Goal: Task Accomplishment & Management: Manage account settings

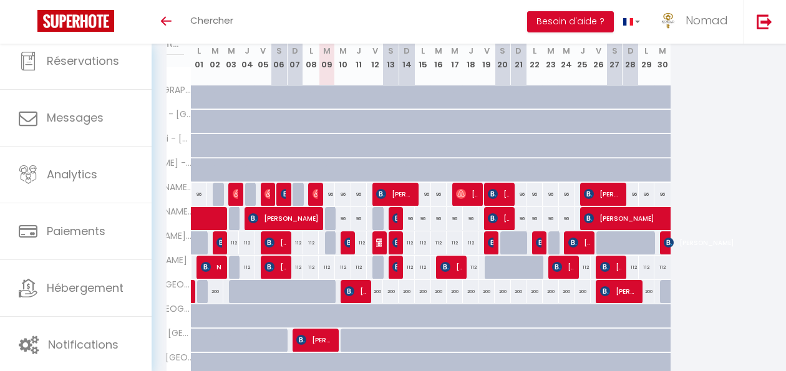
scroll to position [0, 114]
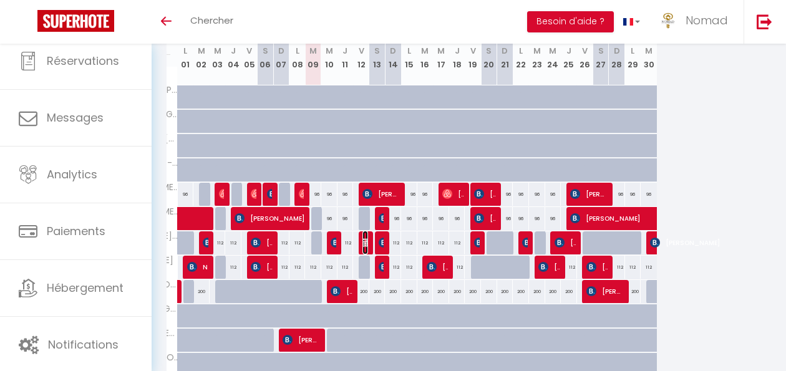
click at [364, 245] on img at bounding box center [368, 243] width 10 height 10
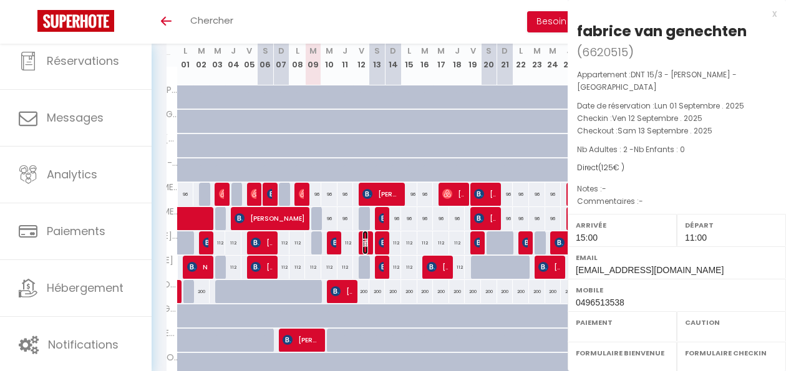
select select "OK"
select select "KO"
select select "0"
select select "1"
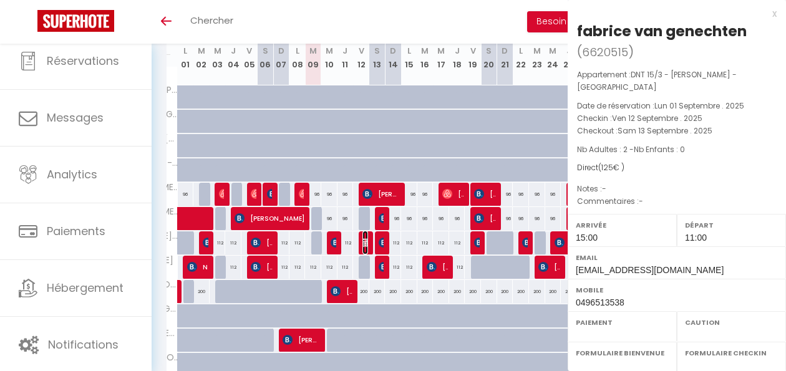
select select
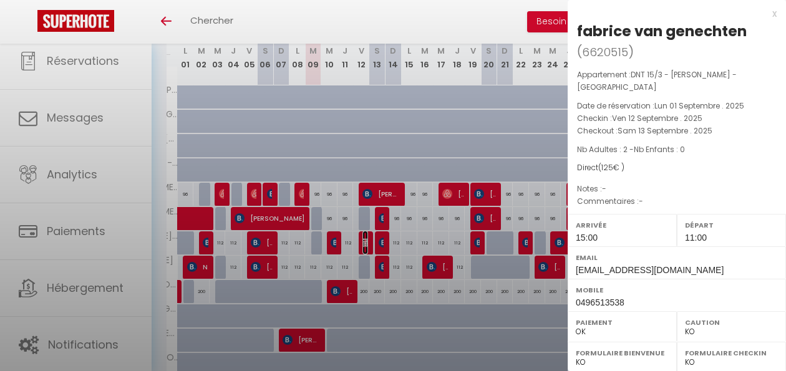
select select "21644"
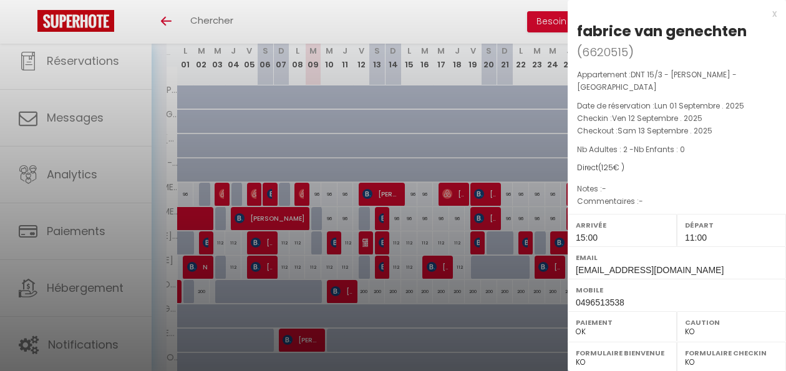
click at [365, 301] on div at bounding box center [393, 185] width 786 height 371
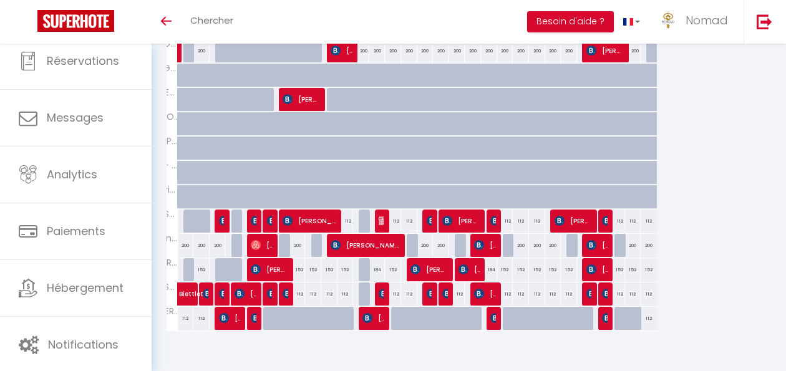
scroll to position [427, 0]
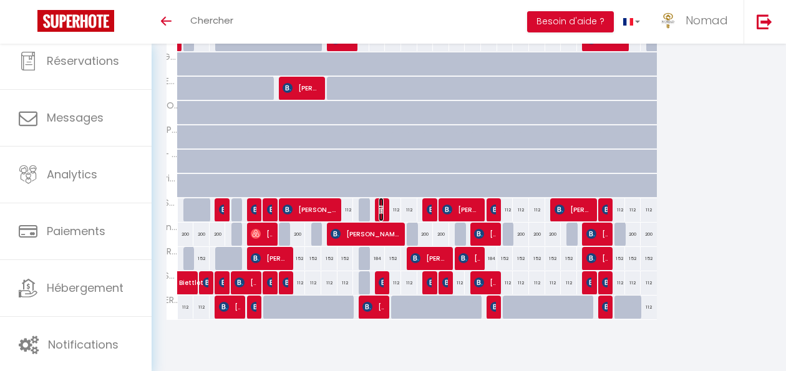
click at [381, 213] on img at bounding box center [384, 210] width 10 height 10
select select
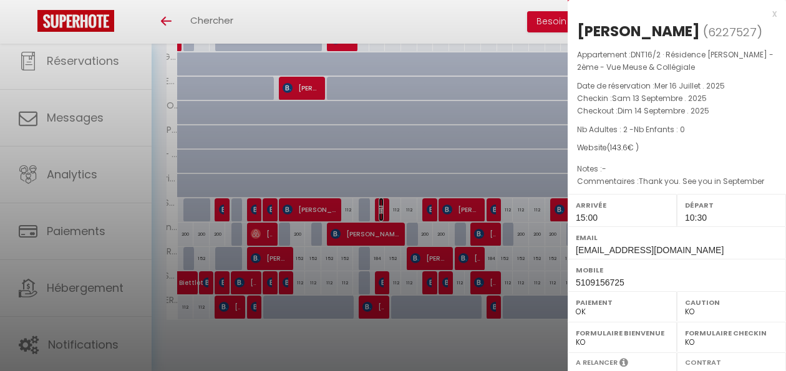
scroll to position [223, 0]
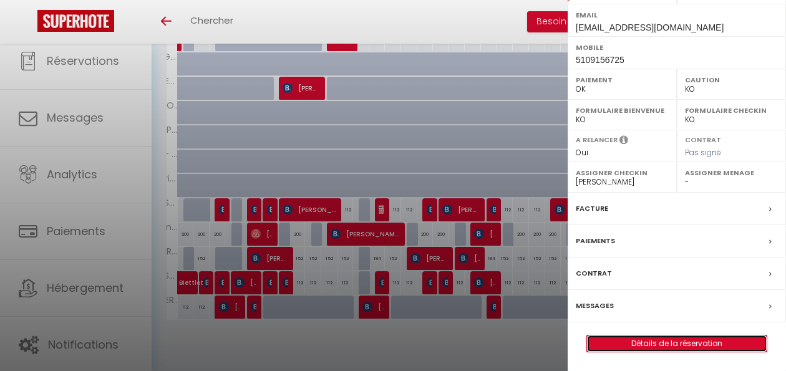
click at [668, 350] on link "Détails de la réservation" at bounding box center [677, 344] width 180 height 16
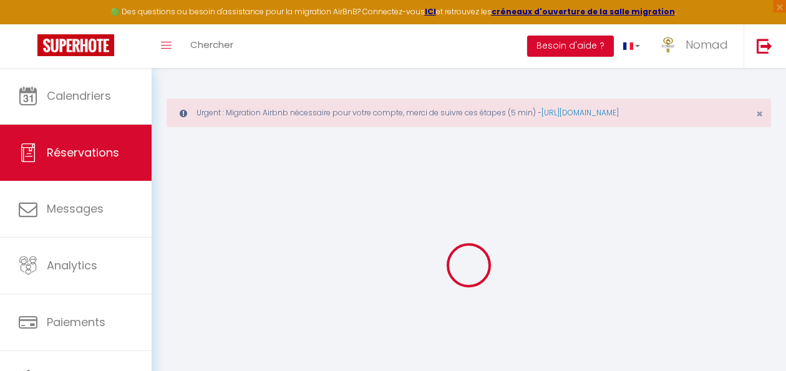
select select
checkbox input "false"
select select
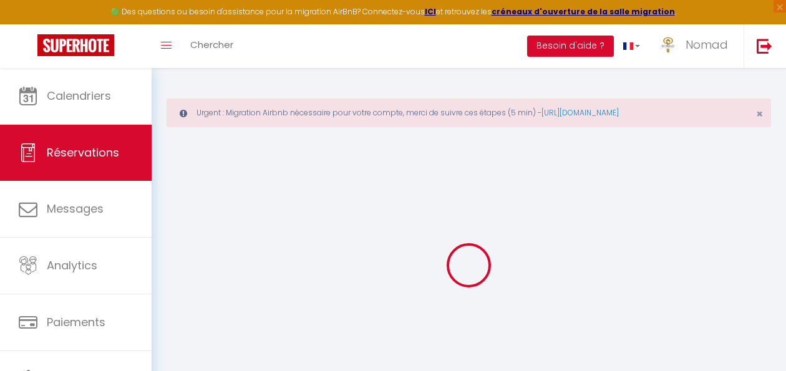
checkbox input "false"
select select
checkbox input "false"
type textarea "Thank you. See you in September"
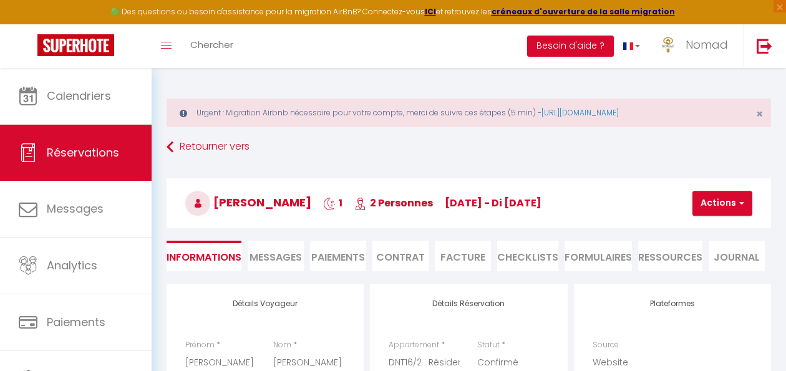
type input "5"
select select
checkbox input "false"
select select "15:00"
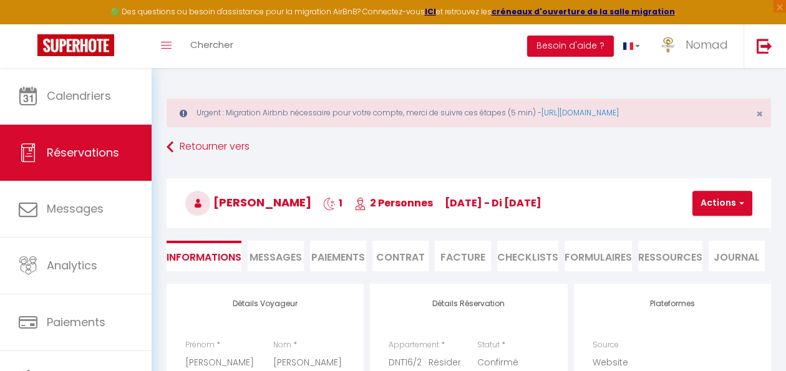
select select "10:30"
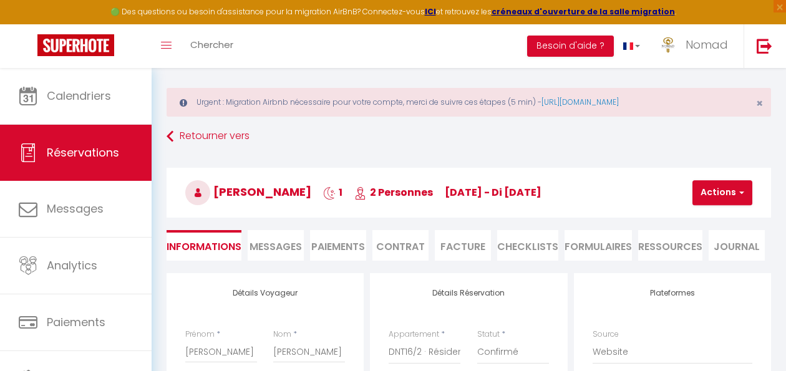
scroll to position [16, 0]
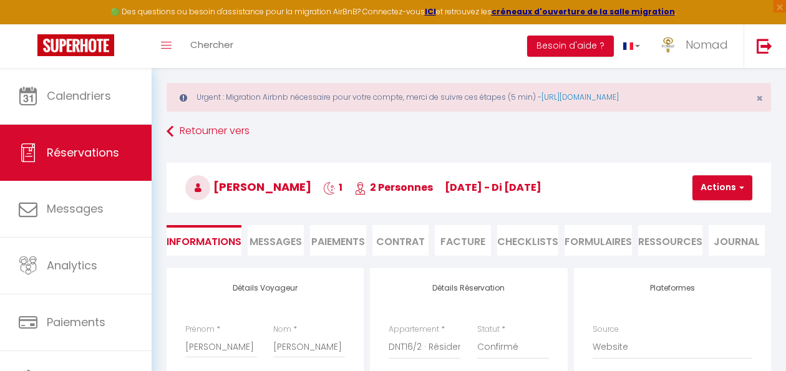
click at [275, 241] on span "Messages" at bounding box center [276, 242] width 52 height 14
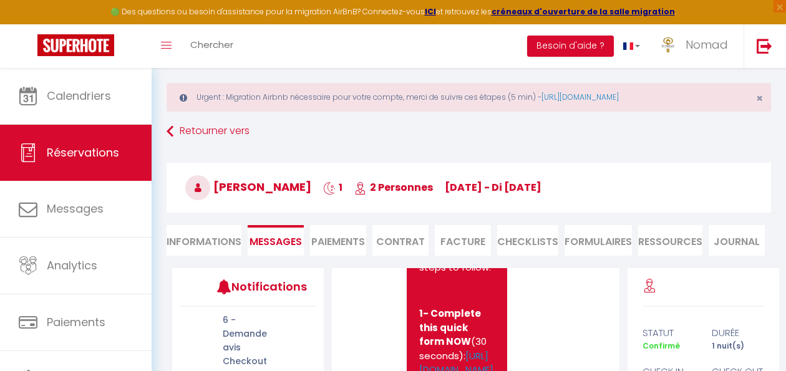
scroll to position [449, 0]
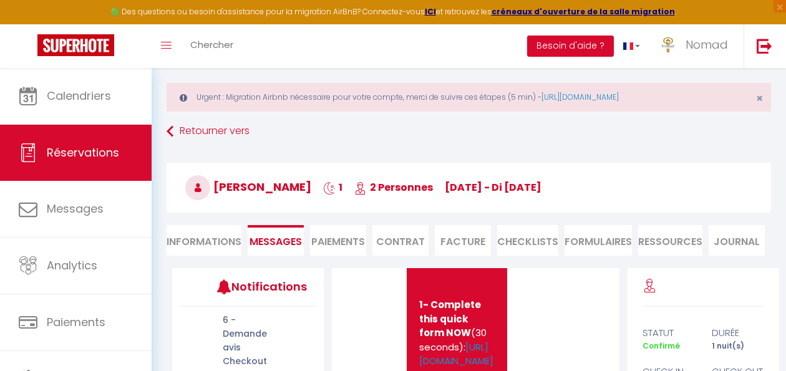
click at [450, 243] on li "Facture" at bounding box center [463, 240] width 56 height 31
